Goal: Task Accomplishment & Management: Use online tool/utility

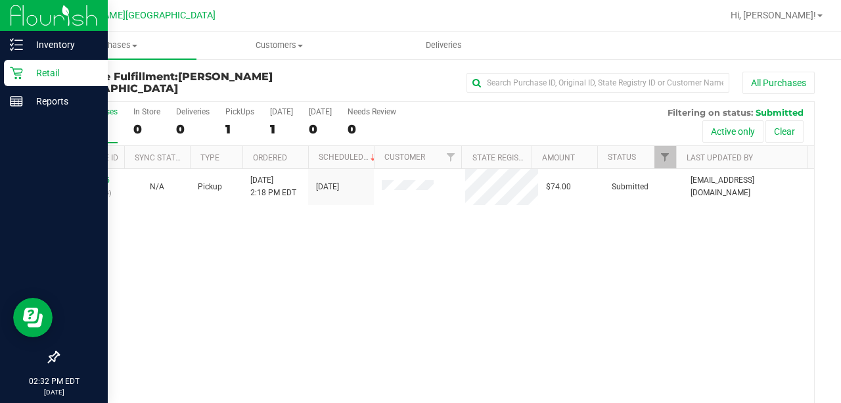
click at [49, 71] on p "Retail" at bounding box center [62, 73] width 79 height 16
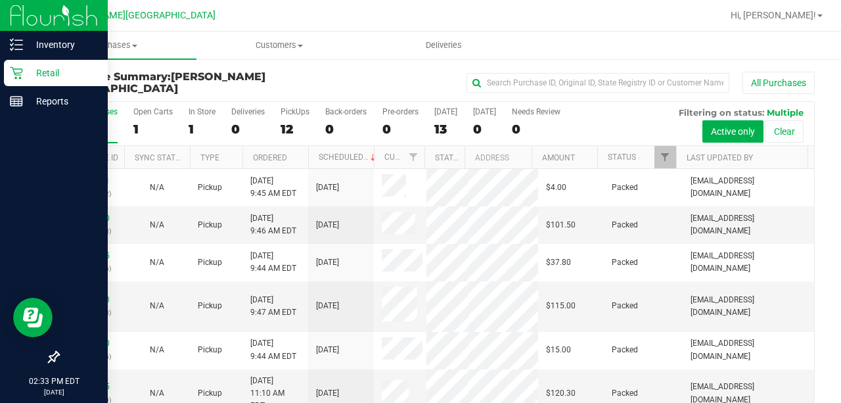
click at [41, 71] on p "Retail" at bounding box center [62, 73] width 79 height 16
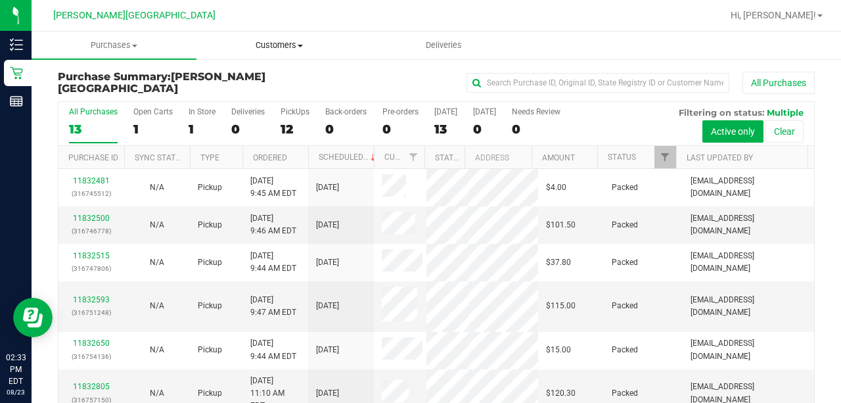
click at [276, 45] on span "Customers" at bounding box center [279, 45] width 164 height 12
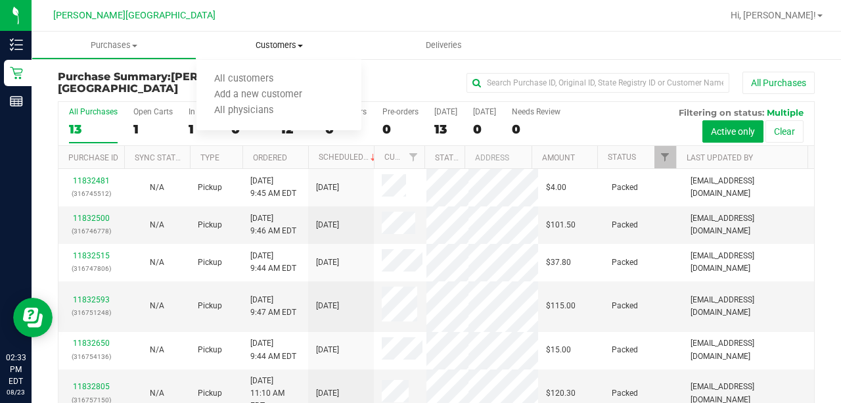
click at [276, 45] on span "Customers" at bounding box center [278, 45] width 165 height 12
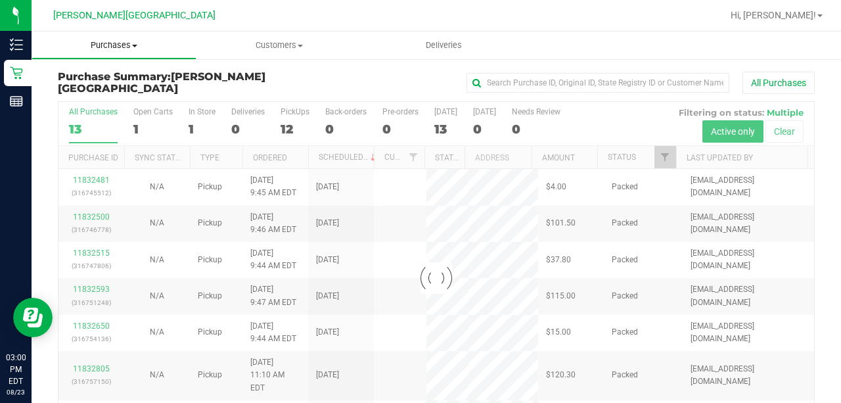
click at [120, 45] on span "Purchases" at bounding box center [114, 45] width 164 height 12
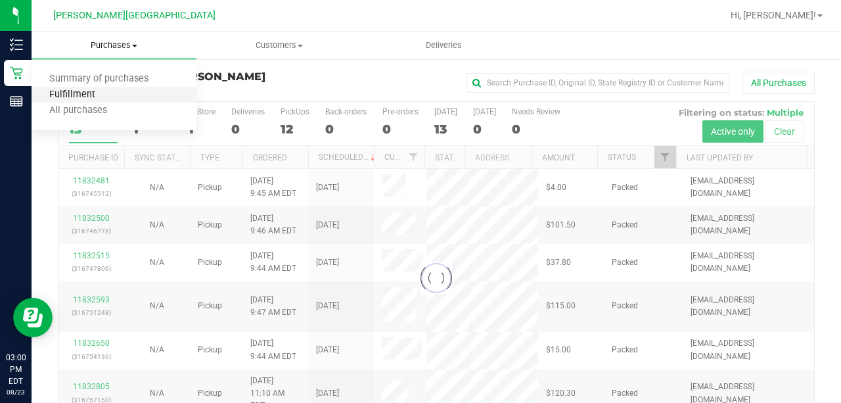
click at [66, 91] on span "Fulfillment" at bounding box center [72, 94] width 81 height 11
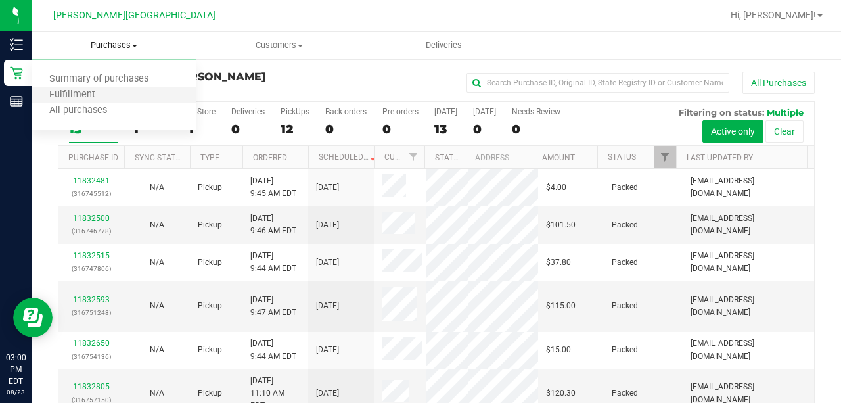
click at [112, 97] on li "Fulfillment" at bounding box center [114, 95] width 165 height 16
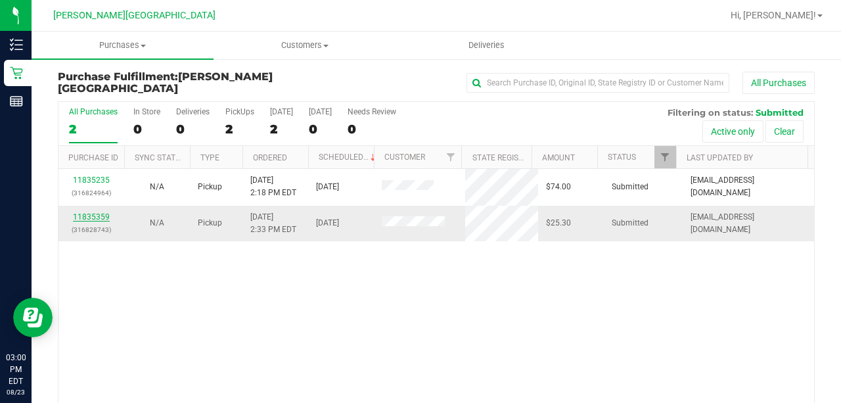
click at [93, 213] on link "11835359" at bounding box center [91, 216] width 37 height 9
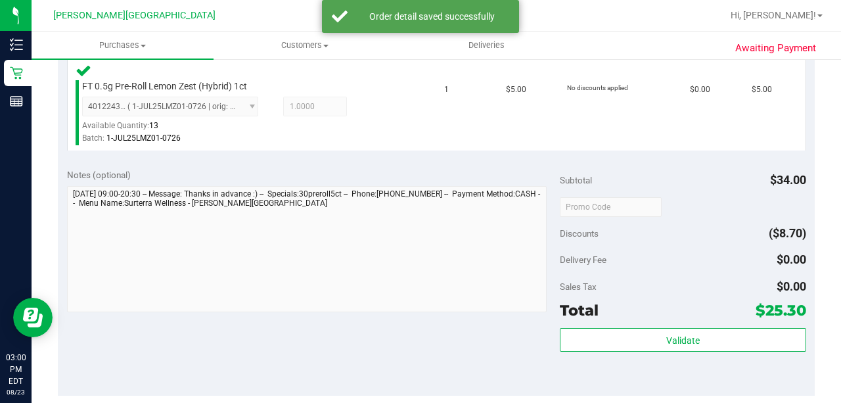
scroll to position [525, 0]
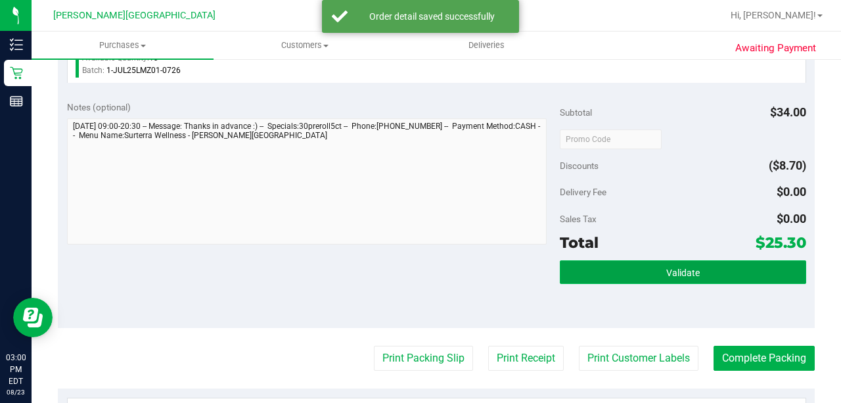
click at [701, 277] on button "Validate" at bounding box center [683, 272] width 246 height 24
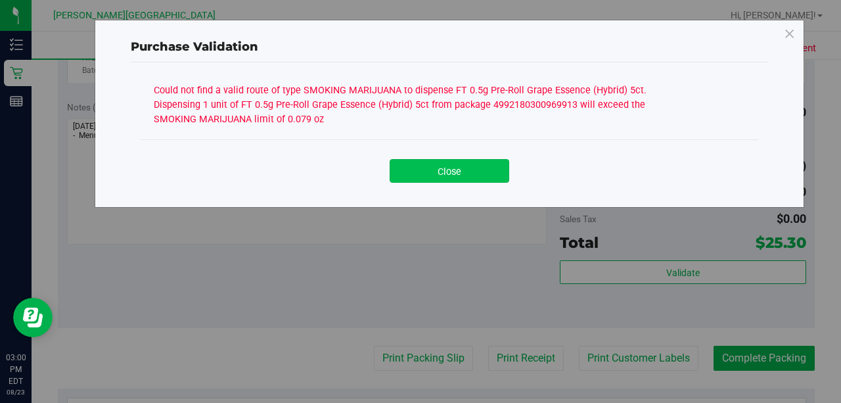
click at [484, 169] on button "Close" at bounding box center [449, 171] width 120 height 24
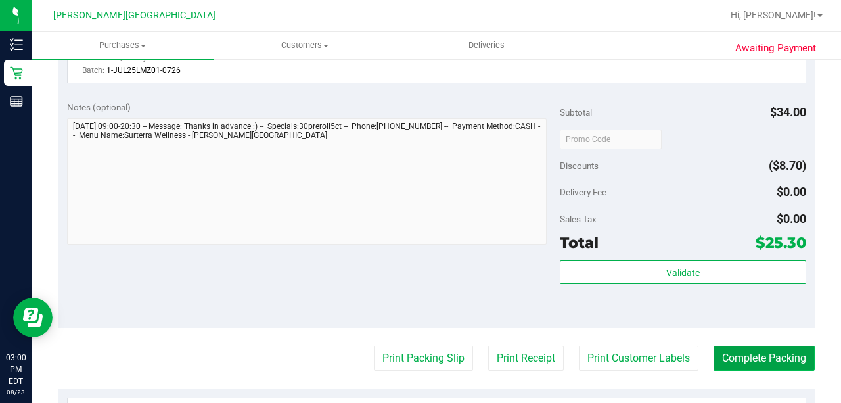
click at [756, 351] on button "Complete Packing" at bounding box center [763, 357] width 101 height 25
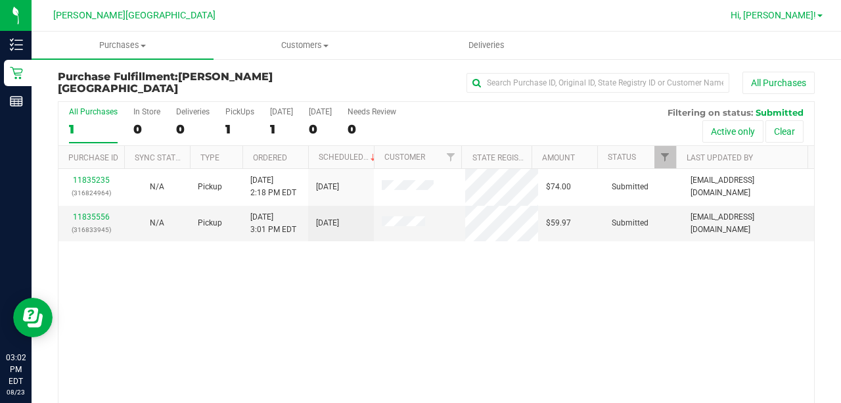
click at [788, 10] on span "Hi, [PERSON_NAME]!" at bounding box center [772, 15] width 85 height 11
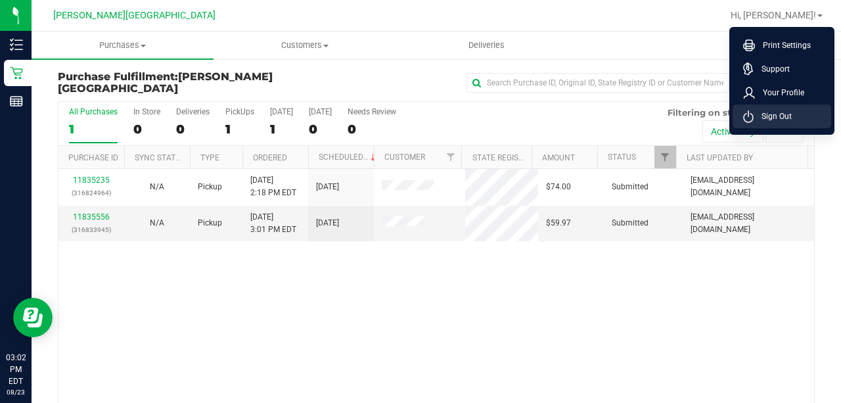
click at [775, 120] on span "Sign Out" at bounding box center [772, 116] width 38 height 13
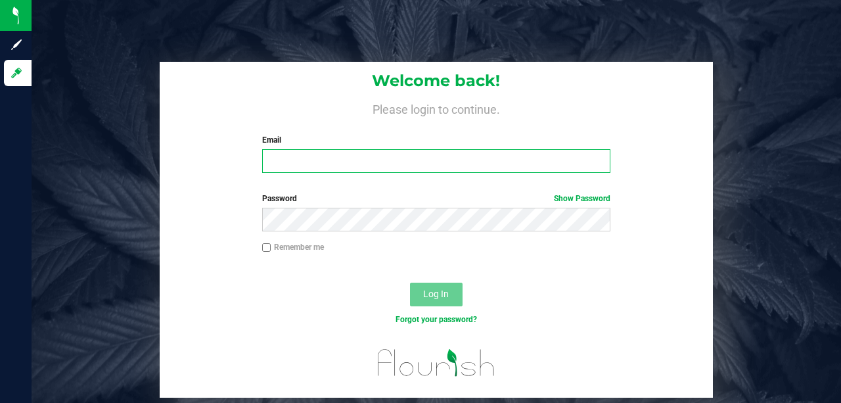
click at [311, 164] on input "Email" at bounding box center [436, 161] width 349 height 24
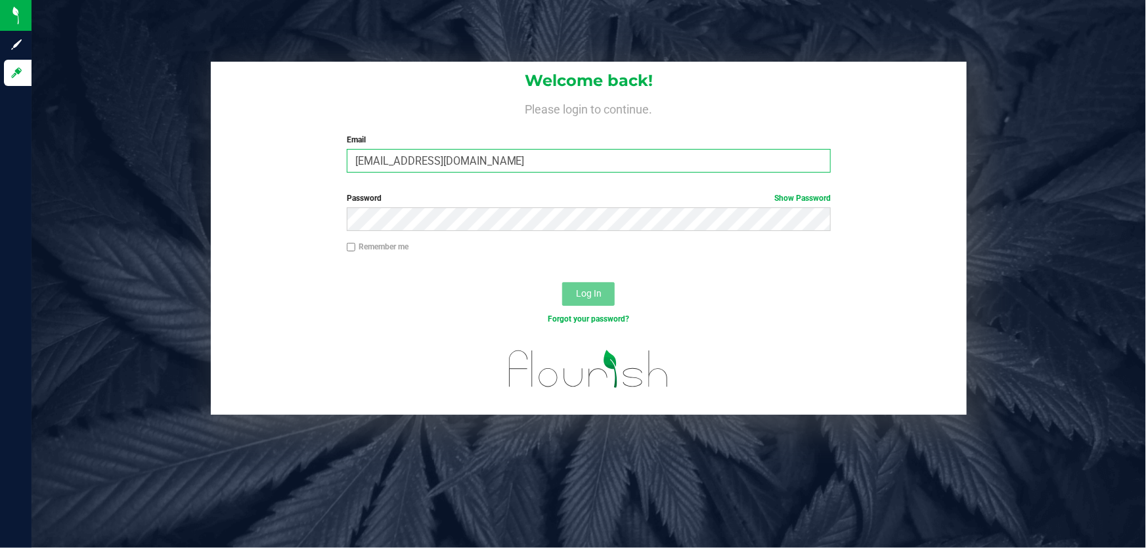
type input "[EMAIL_ADDRESS][DOMAIN_NAME]"
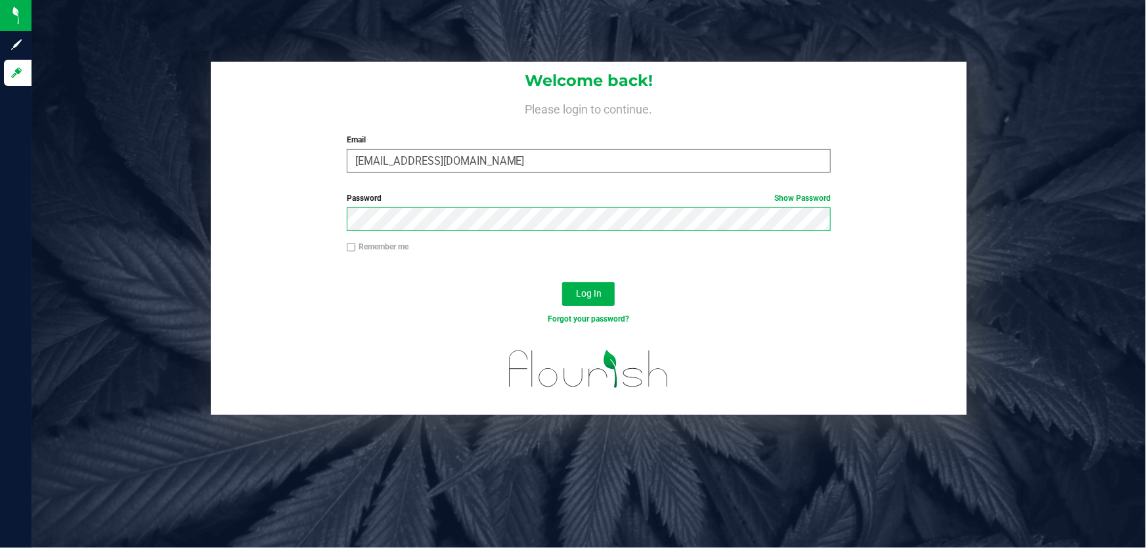
click at [562, 282] on button "Log In" at bounding box center [588, 294] width 53 height 24
